Goal: Task Accomplishment & Management: Complete application form

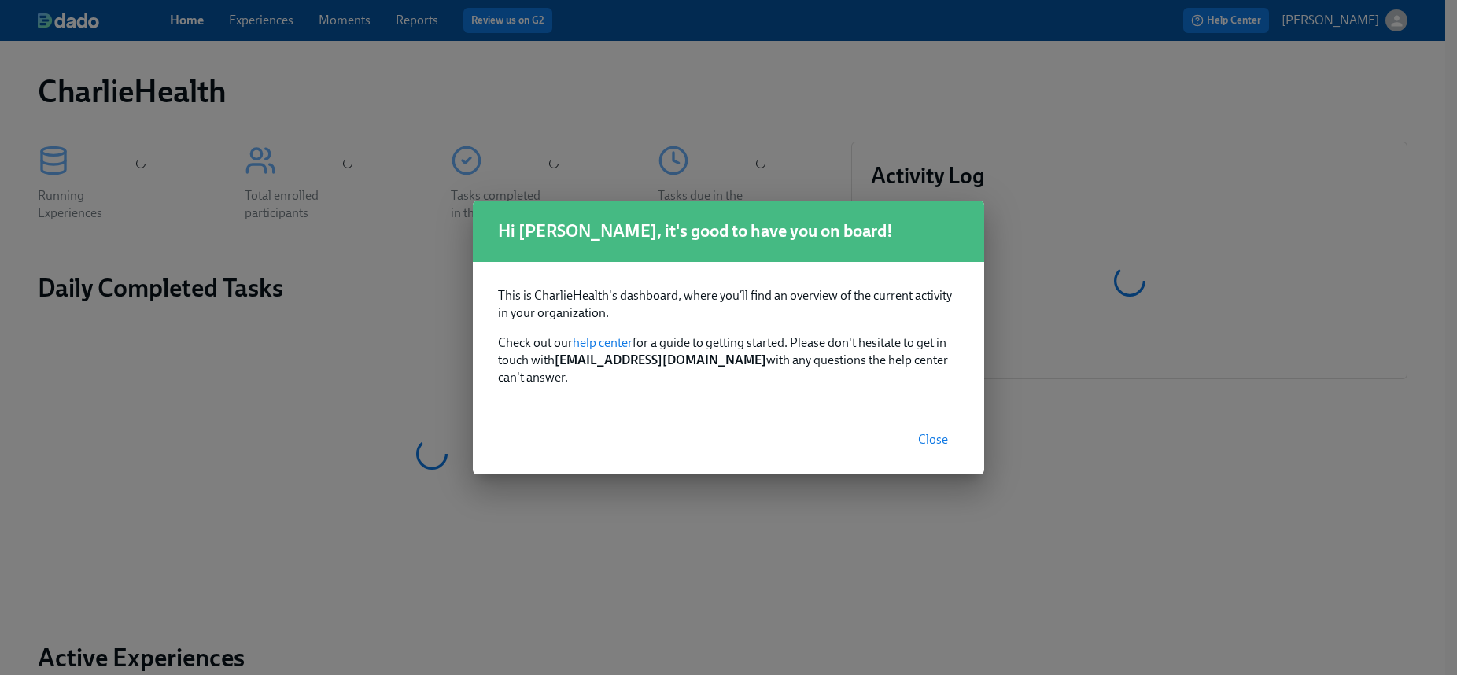
click at [934, 437] on span "Close" at bounding box center [933, 440] width 30 height 16
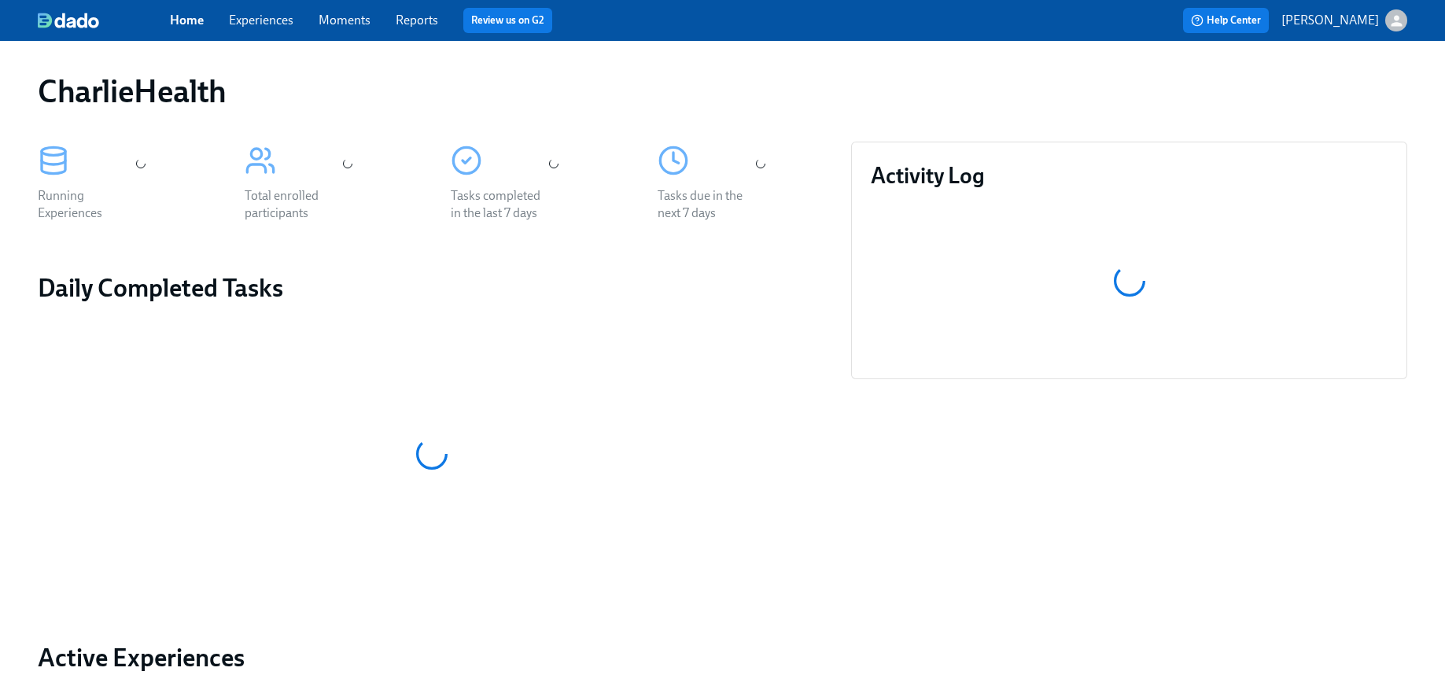
click at [268, 29] on div "Home Experiences Moments Reports Review us on G2" at bounding box center [479, 20] width 619 height 25
click at [255, 25] on link "Experiences" at bounding box center [261, 20] width 64 height 15
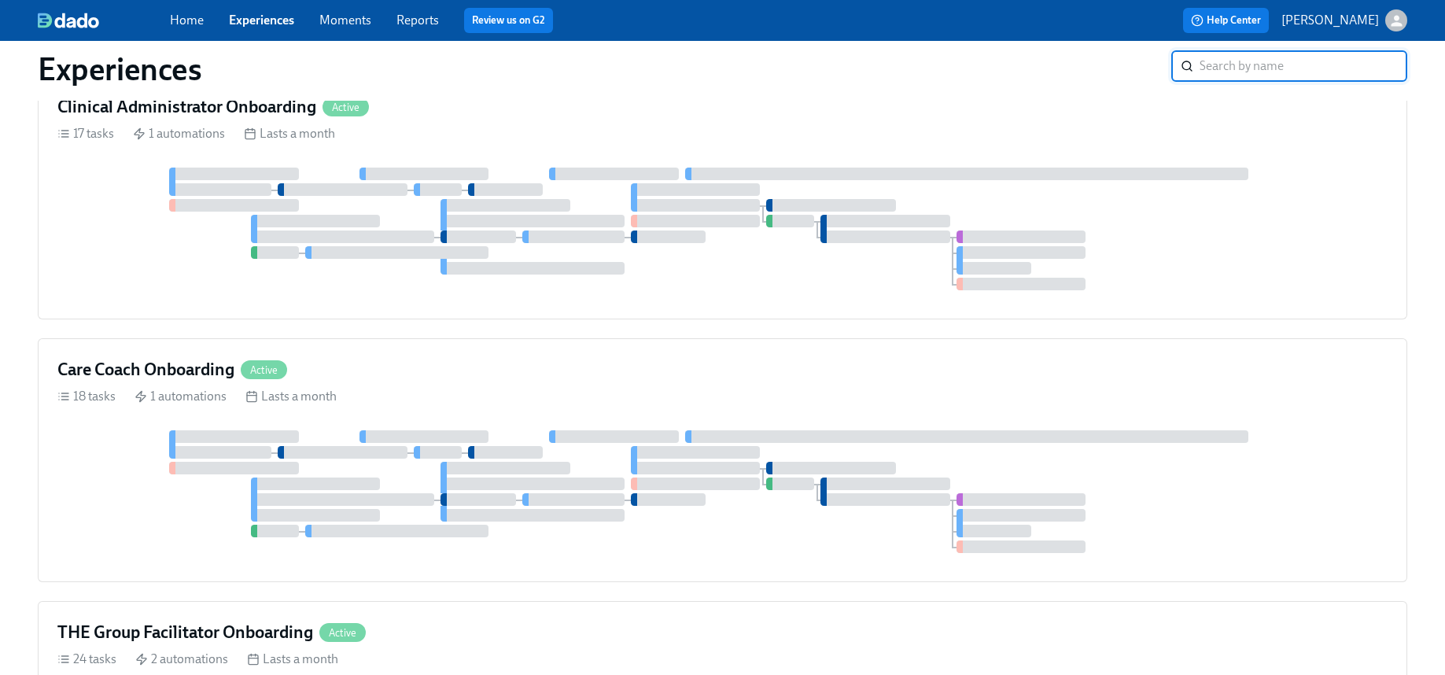
scroll to position [695, 0]
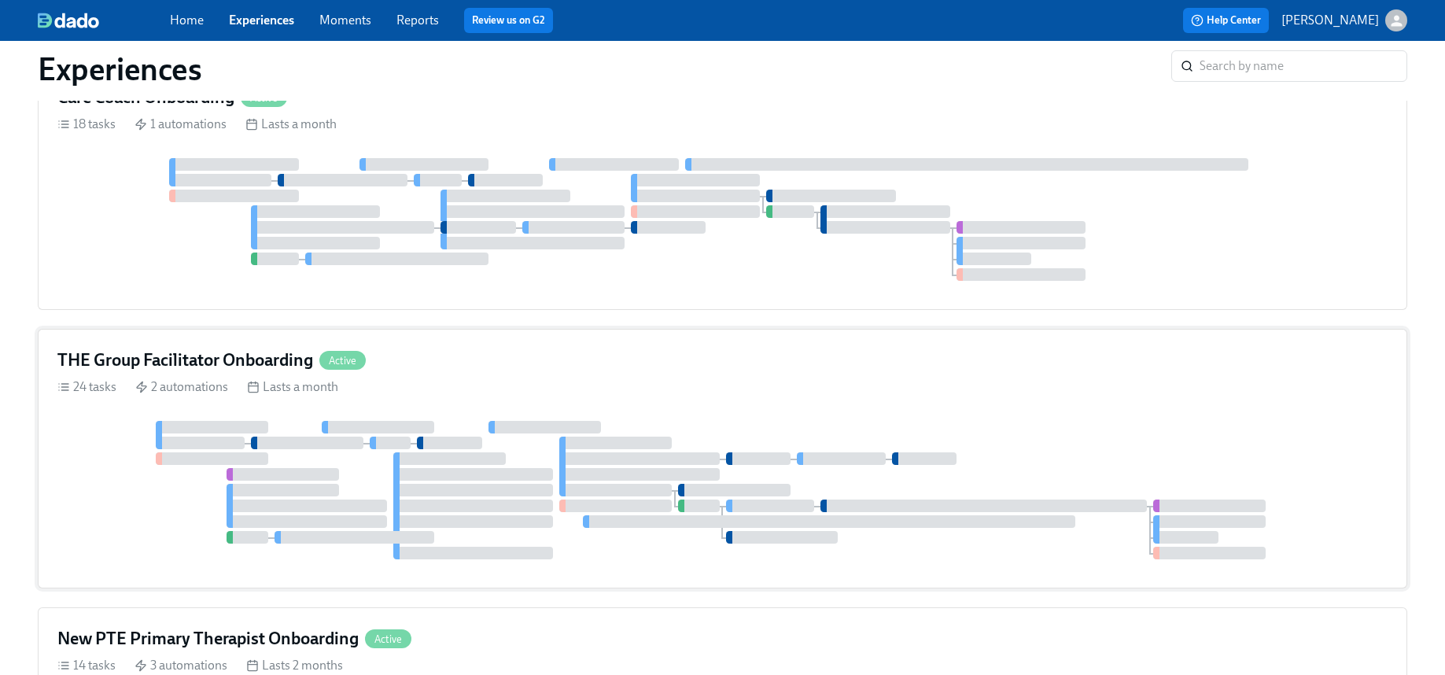
click at [939, 396] on div "THE Group Facilitator Onboarding Active 24 tasks 2 automations Lasts a month" at bounding box center [722, 459] width 1369 height 260
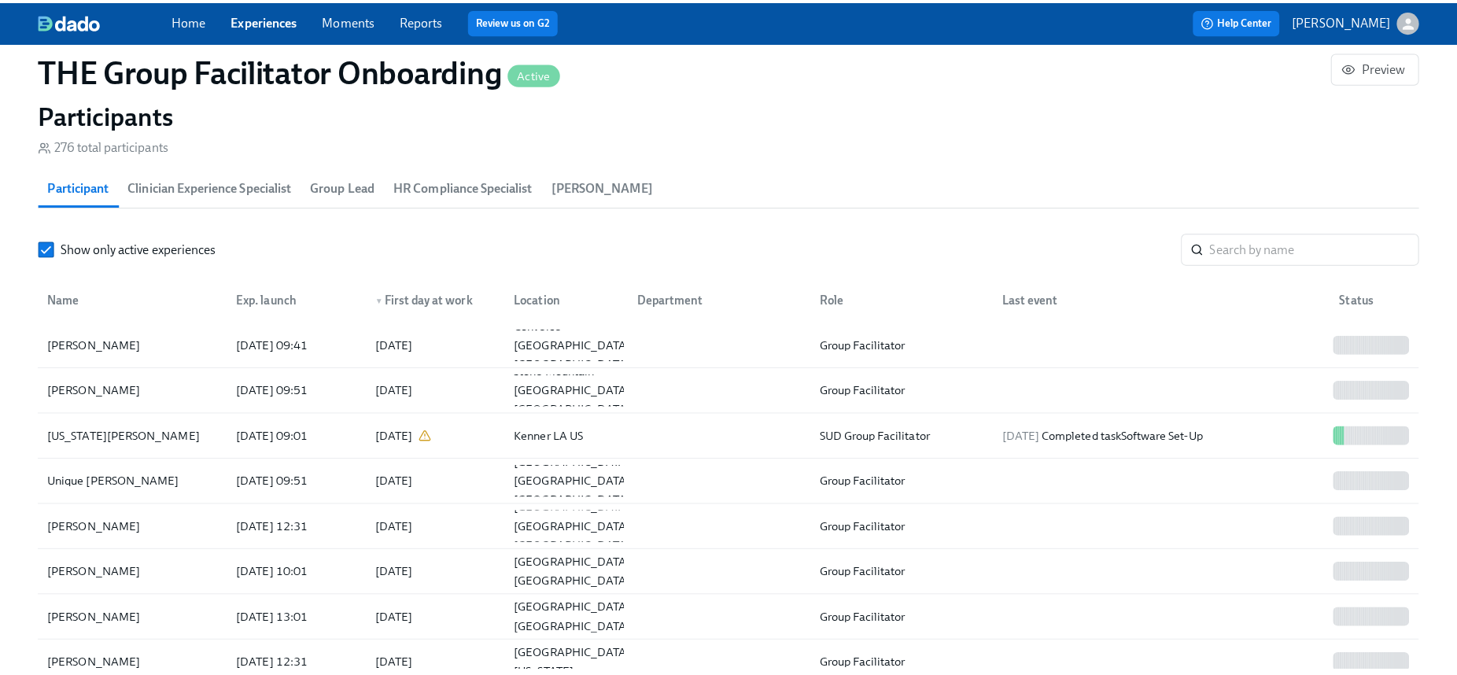
scroll to position [1338, 0]
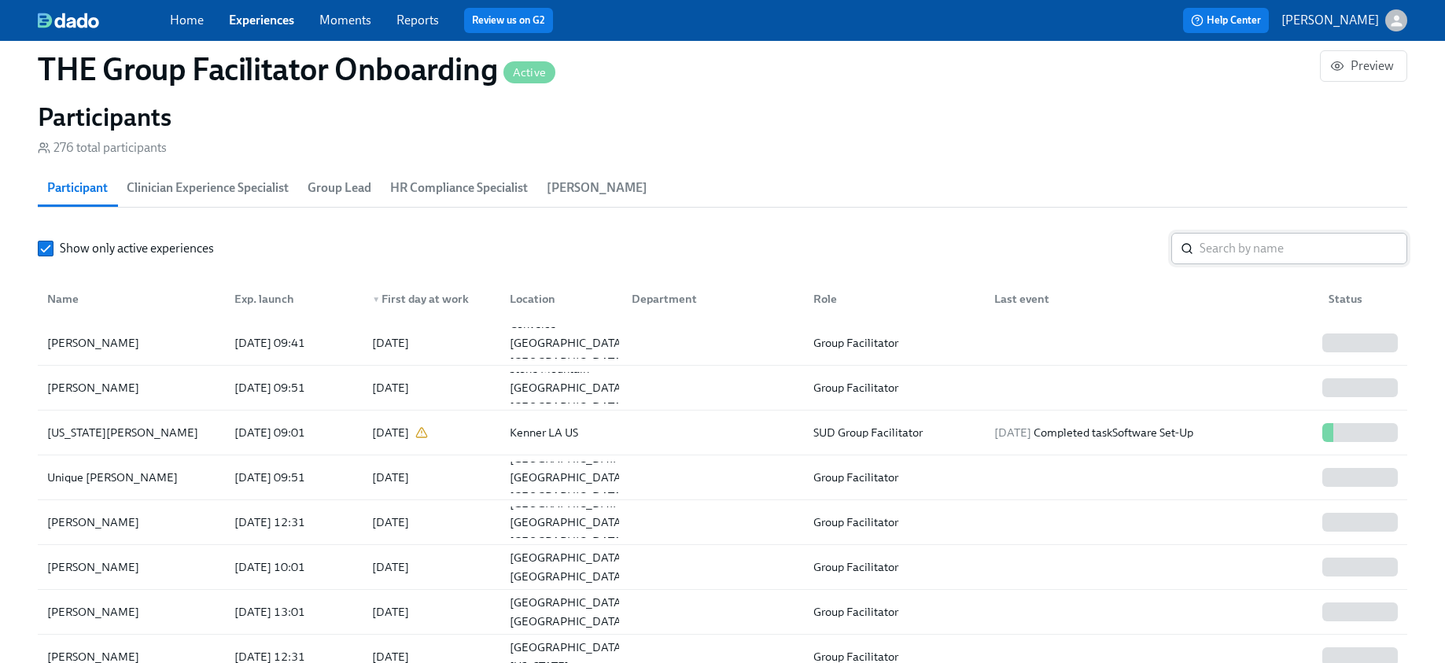
click at [1291, 239] on input "search" at bounding box center [1303, 248] width 208 height 31
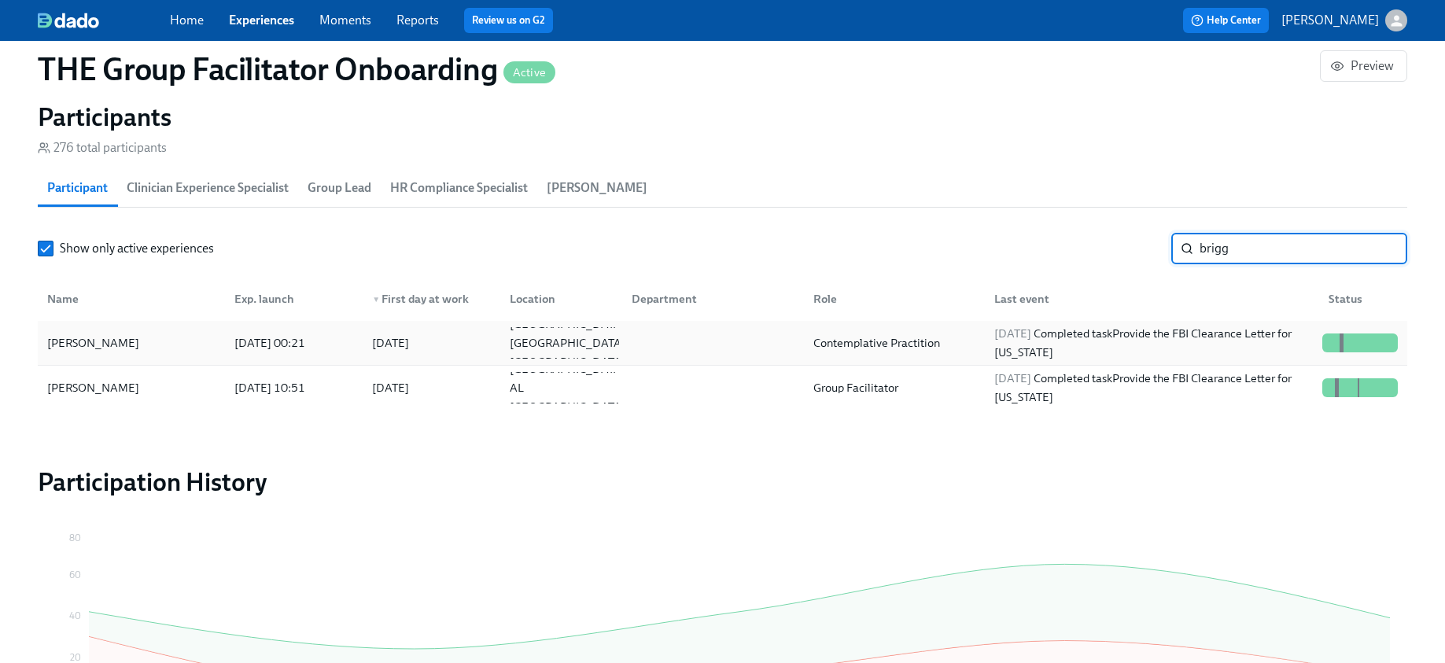
type input "brigg"
click at [168, 341] on div "[PERSON_NAME]" at bounding box center [131, 342] width 181 height 31
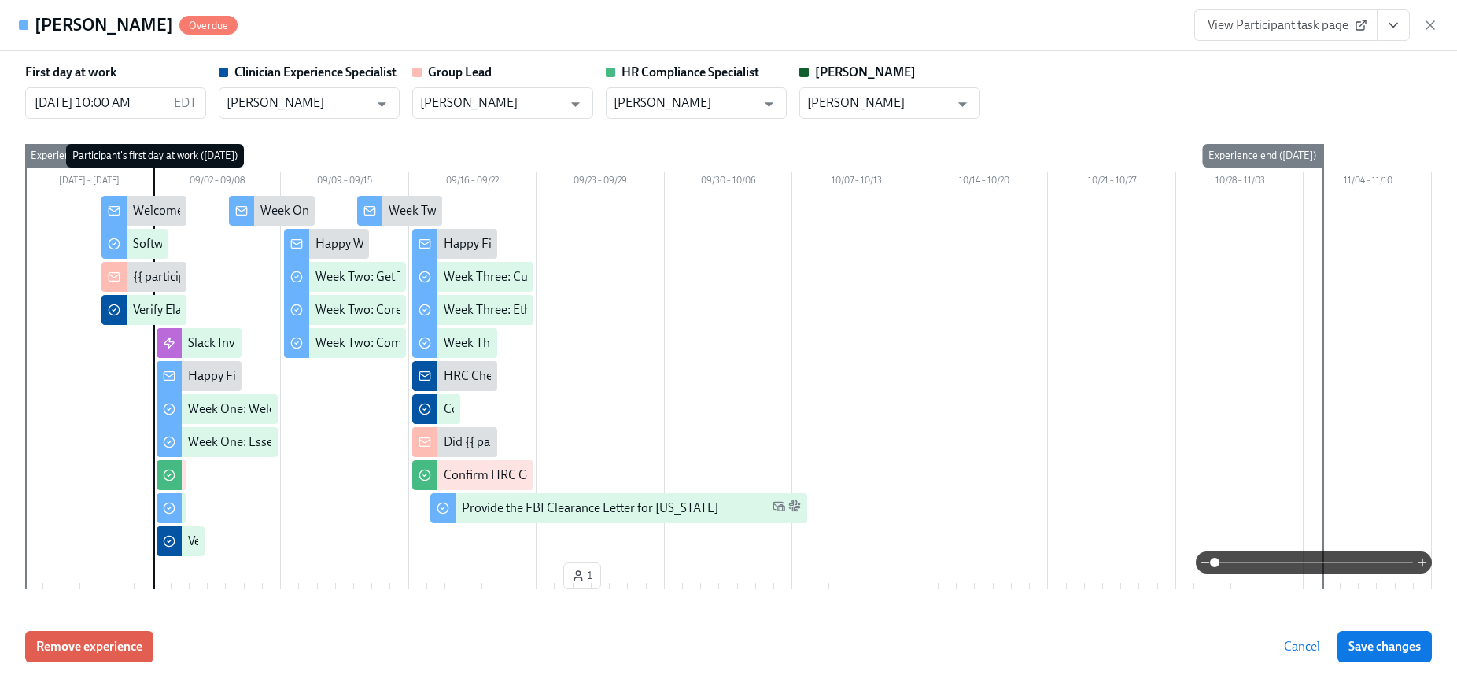
click at [1401, 27] on button "View task page" at bounding box center [1392, 24] width 33 height 31
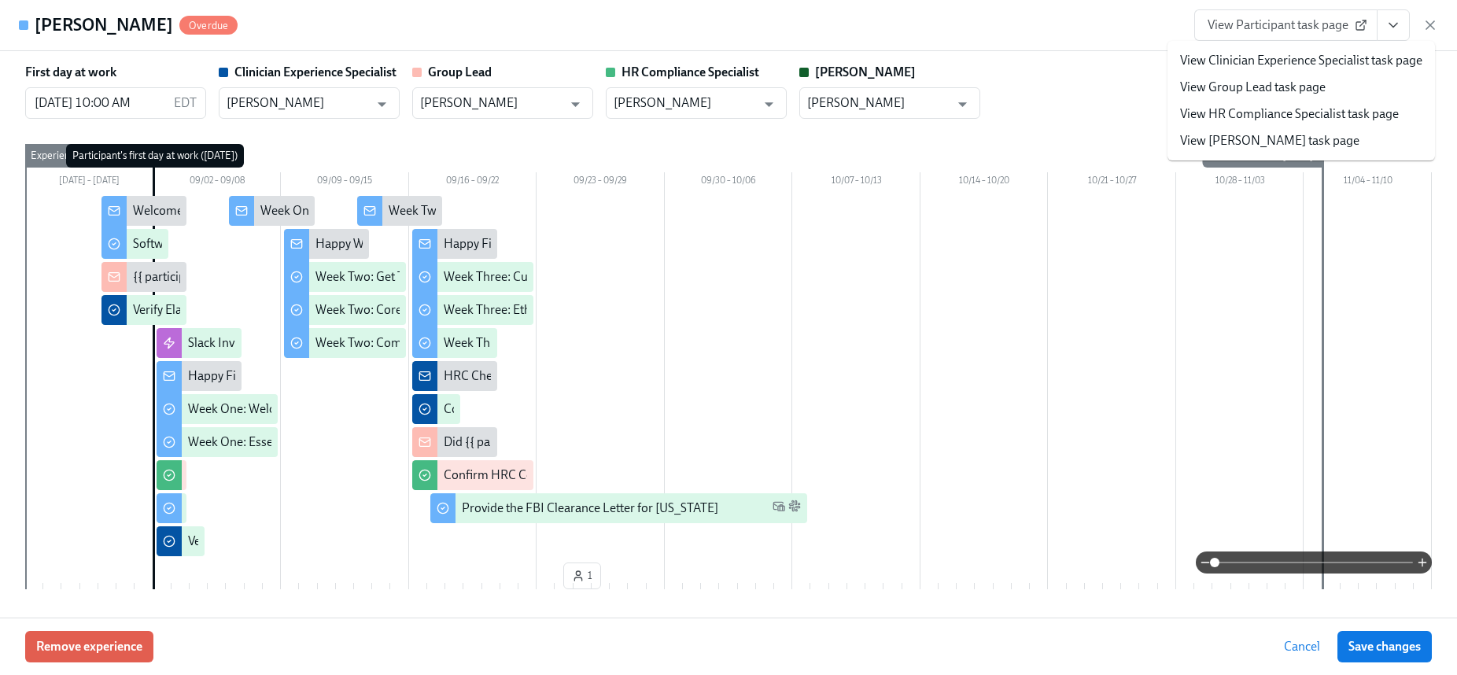
click at [1313, 109] on link "View HR Compliance Specialist task page" at bounding box center [1289, 113] width 219 height 17
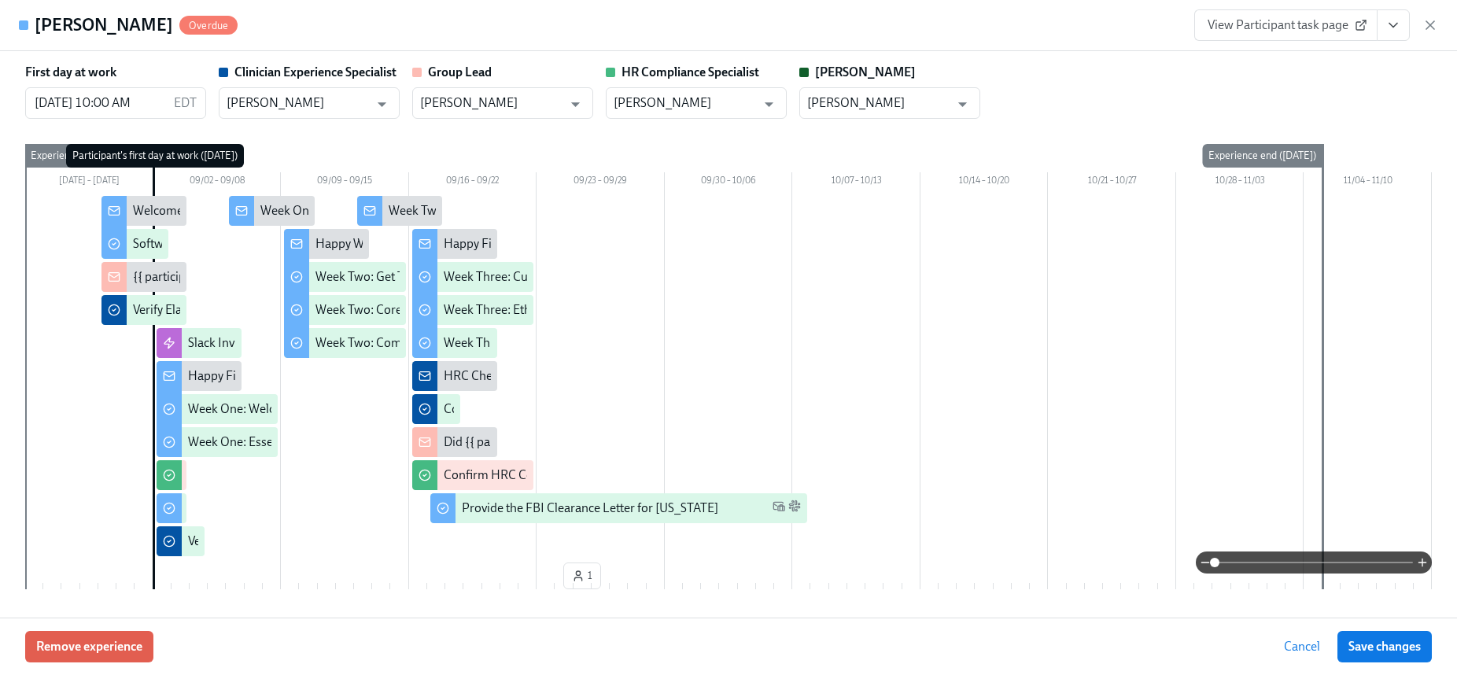
scroll to position [0, 22230]
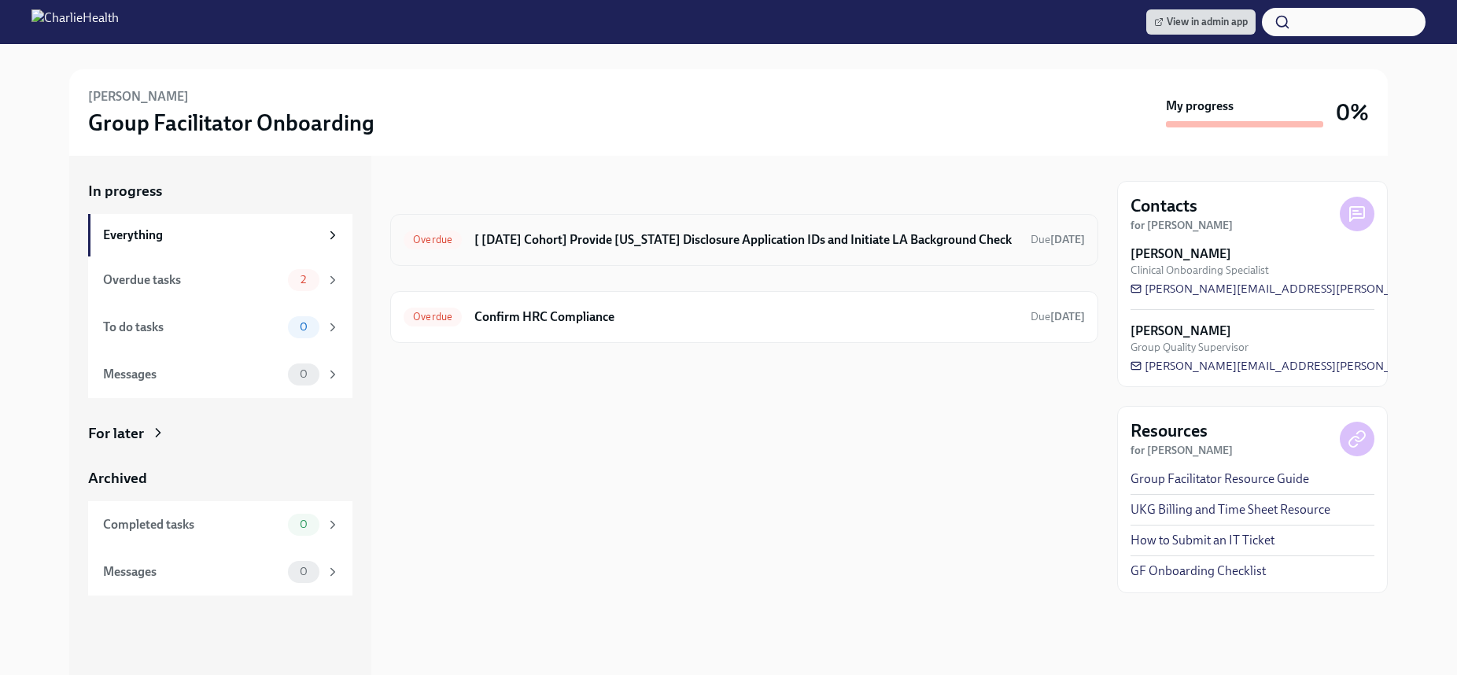
click at [594, 248] on h6 "[ [DATE] Cohort] Provide [US_STATE] Disclosure Application IDs and Initiate LA …" at bounding box center [745, 239] width 543 height 17
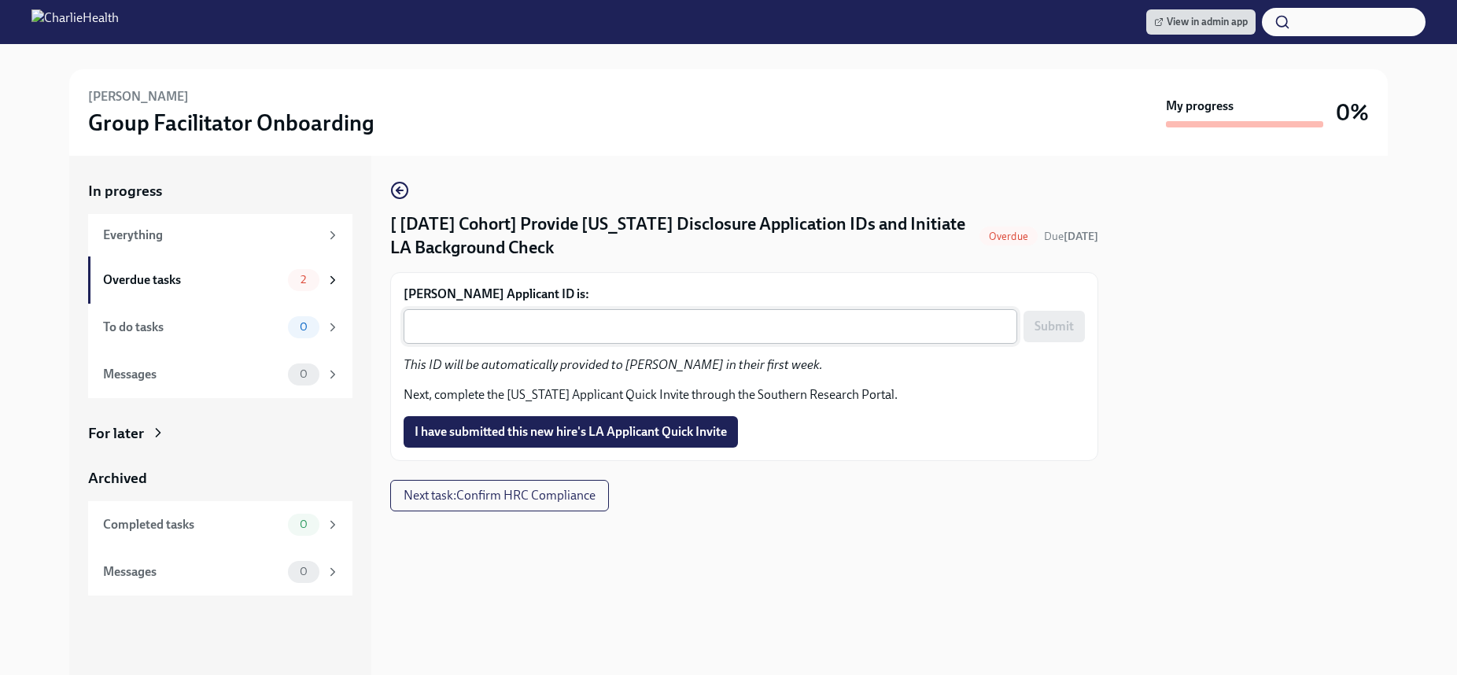
click at [553, 318] on textarea "Catherine Briggs's Applicant ID is:" at bounding box center [710, 326] width 595 height 19
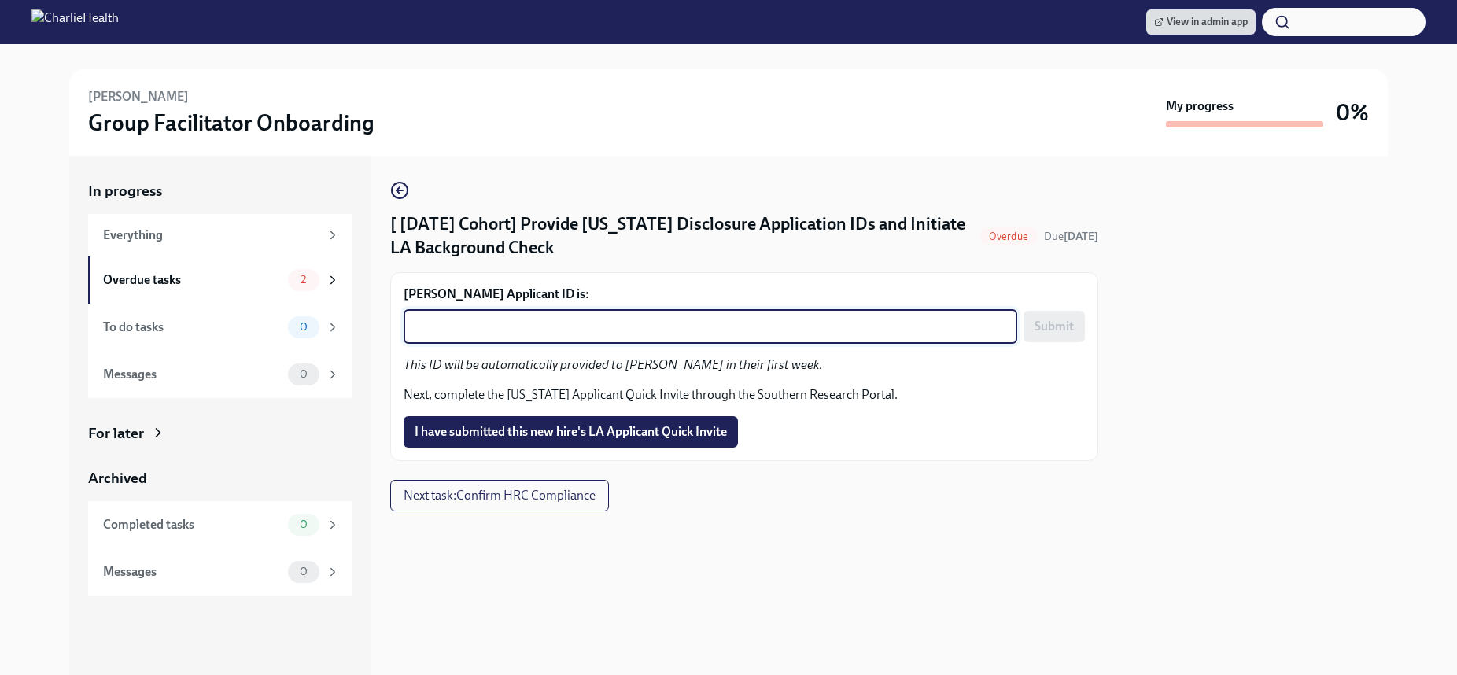
paste textarea "1253041"
type textarea "1253041"
click at [1053, 330] on span "Submit" at bounding box center [1053, 327] width 39 height 16
